Goal: Obtain resource: Download file/media

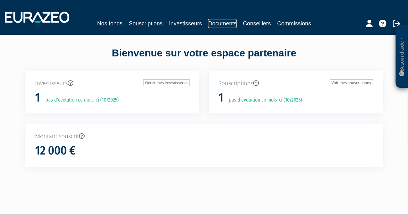
click at [228, 23] on link "Documents" at bounding box center [222, 23] width 28 height 9
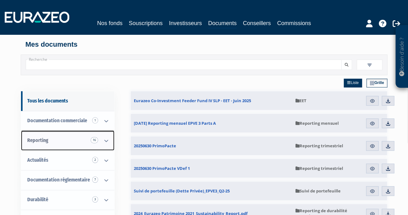
click at [101, 140] on icon at bounding box center [106, 140] width 16 height 19
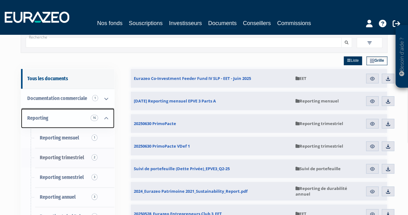
scroll to position [33, 0]
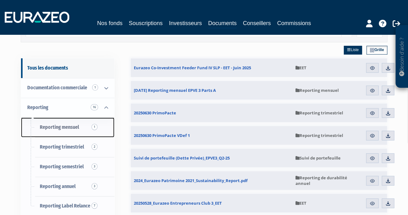
click at [93, 126] on span "1" at bounding box center [94, 127] width 6 height 6
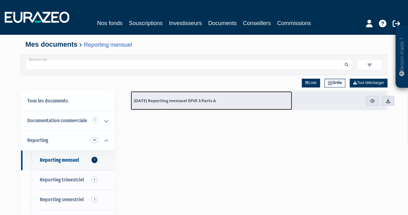
click at [186, 100] on span "[DATE] Reporting mensuel EPVE 3 Parts A" at bounding box center [175, 101] width 82 height 6
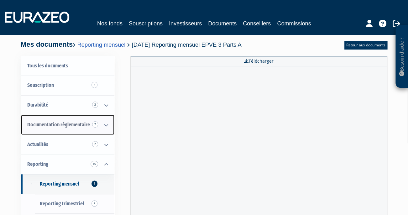
click at [98, 125] on icon at bounding box center [106, 124] width 16 height 19
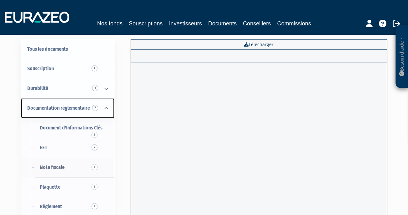
scroll to position [33, 0]
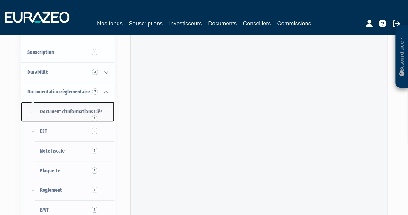
click at [95, 115] on span "1" at bounding box center [94, 118] width 6 height 6
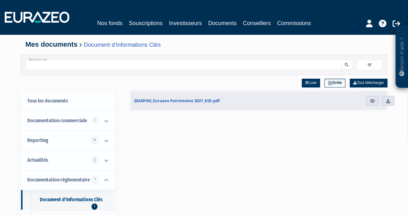
click at [97, 66] on input "Recherche" at bounding box center [183, 64] width 315 height 10
click at [120, 23] on link "Nos fonds" at bounding box center [109, 23] width 25 height 9
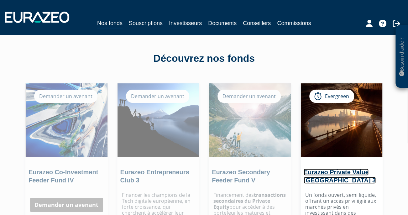
click at [346, 177] on link "Eurazeo Private Value Europe 3" at bounding box center [339, 175] width 72 height 15
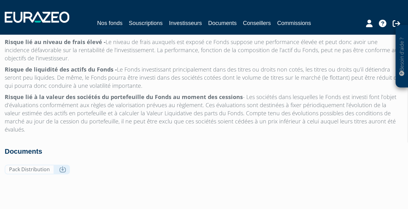
scroll to position [2042, 0]
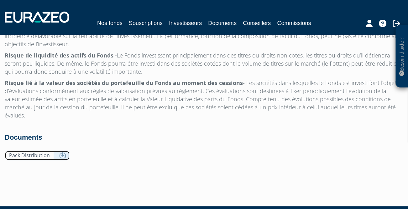
click at [56, 151] on link "Pack Distribution" at bounding box center [37, 156] width 65 height 10
